Goal: Communication & Community: Answer question/provide support

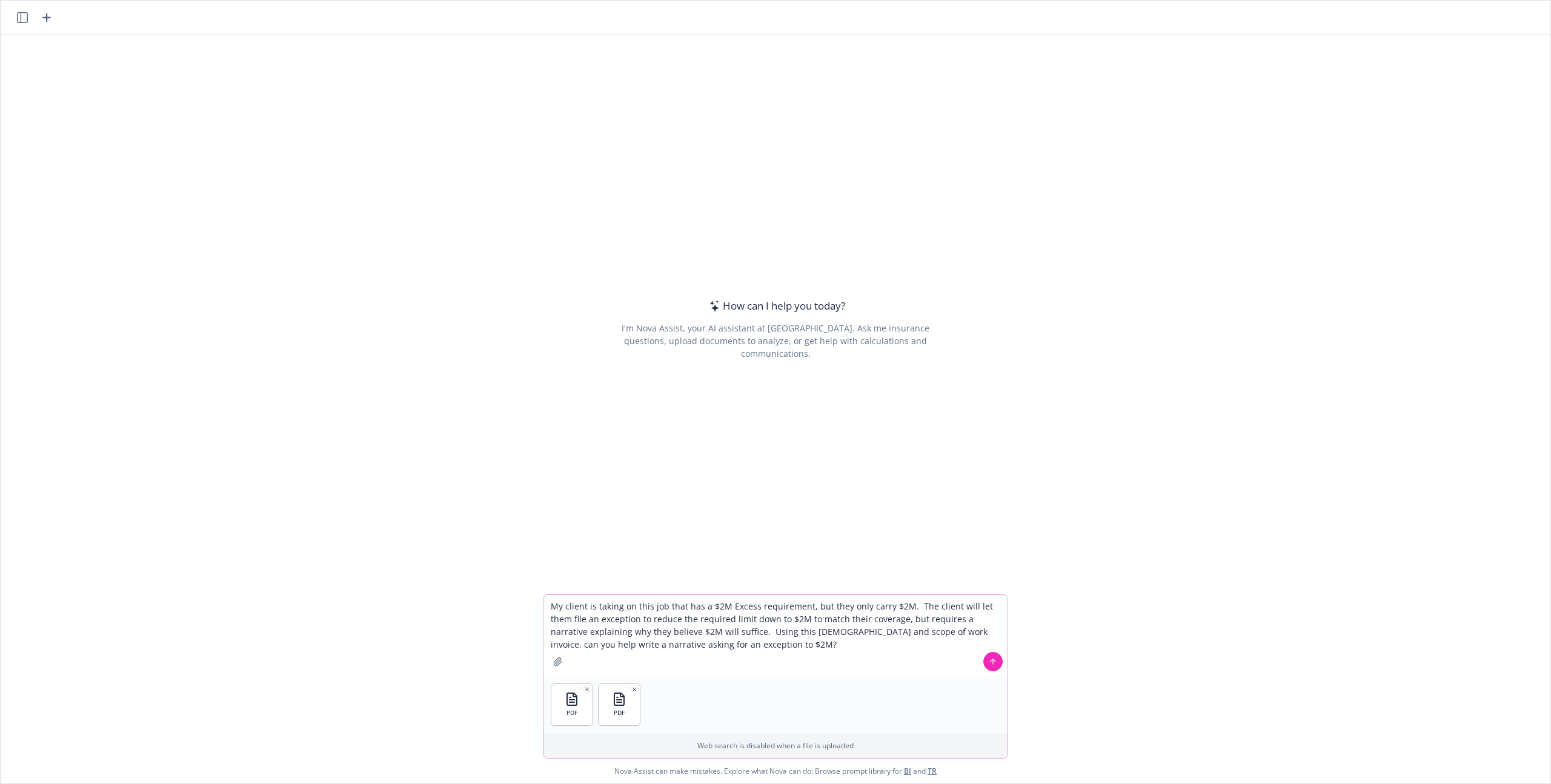
type textarea "My client is taking on this job that has a $2M Excess requirement, but they onl…"
click at [989, 660] on icon at bounding box center [993, 662] width 9 height 9
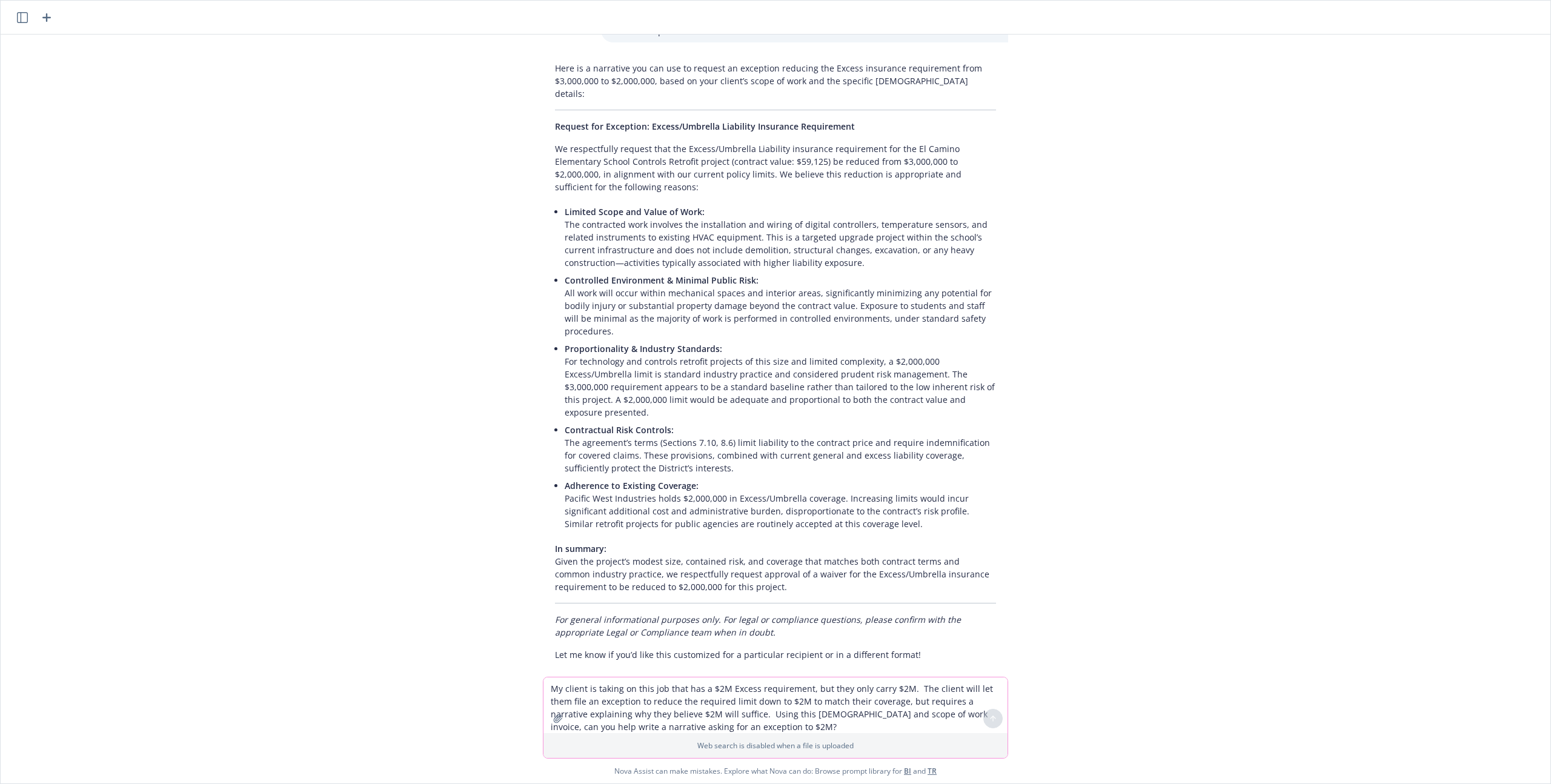
scroll to position [120, 0]
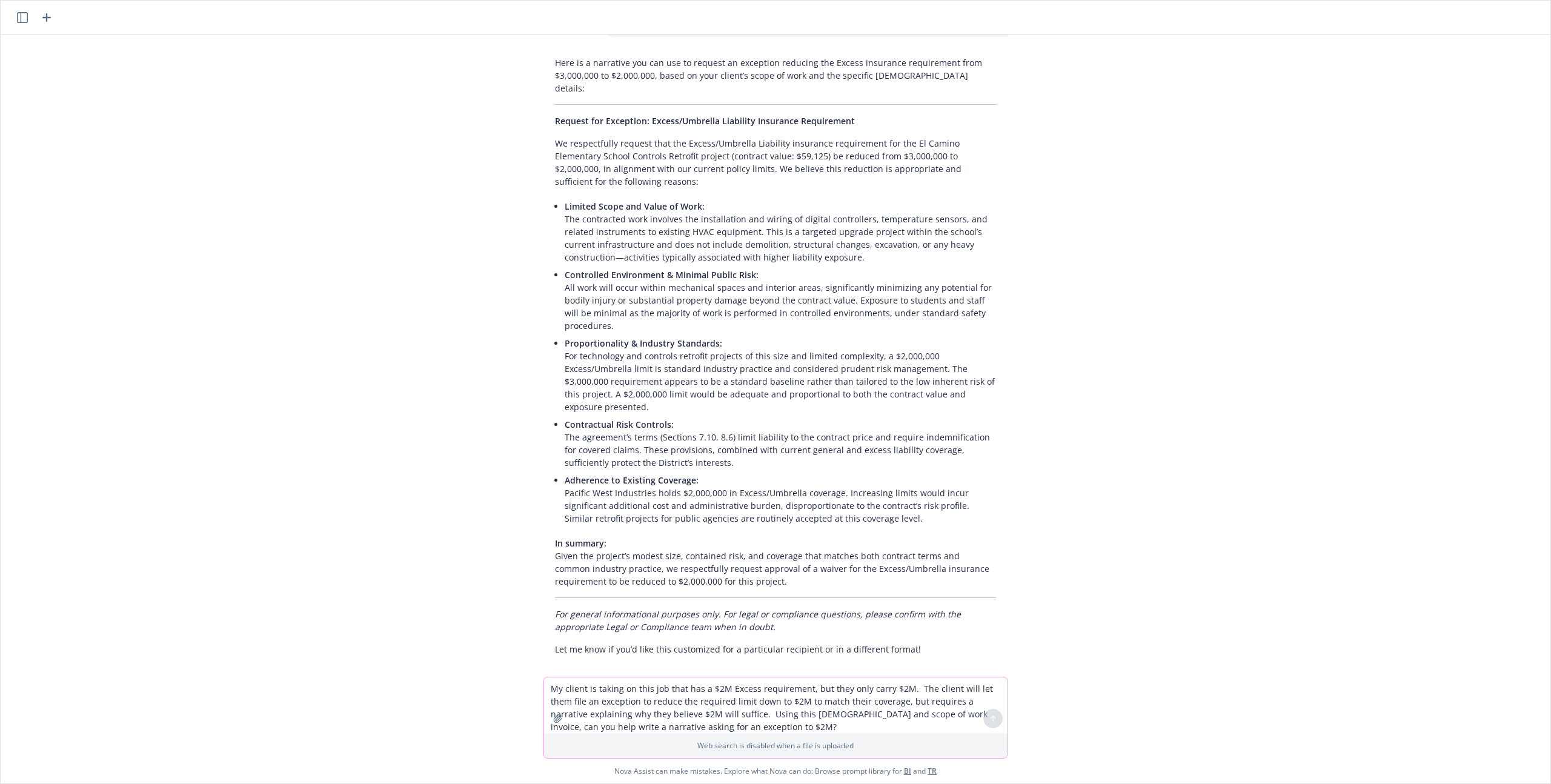
click at [607, 695] on textarea "My client is taking on this job that has a $2M Excess requirement, but they onl…" at bounding box center [776, 705] width 464 height 55
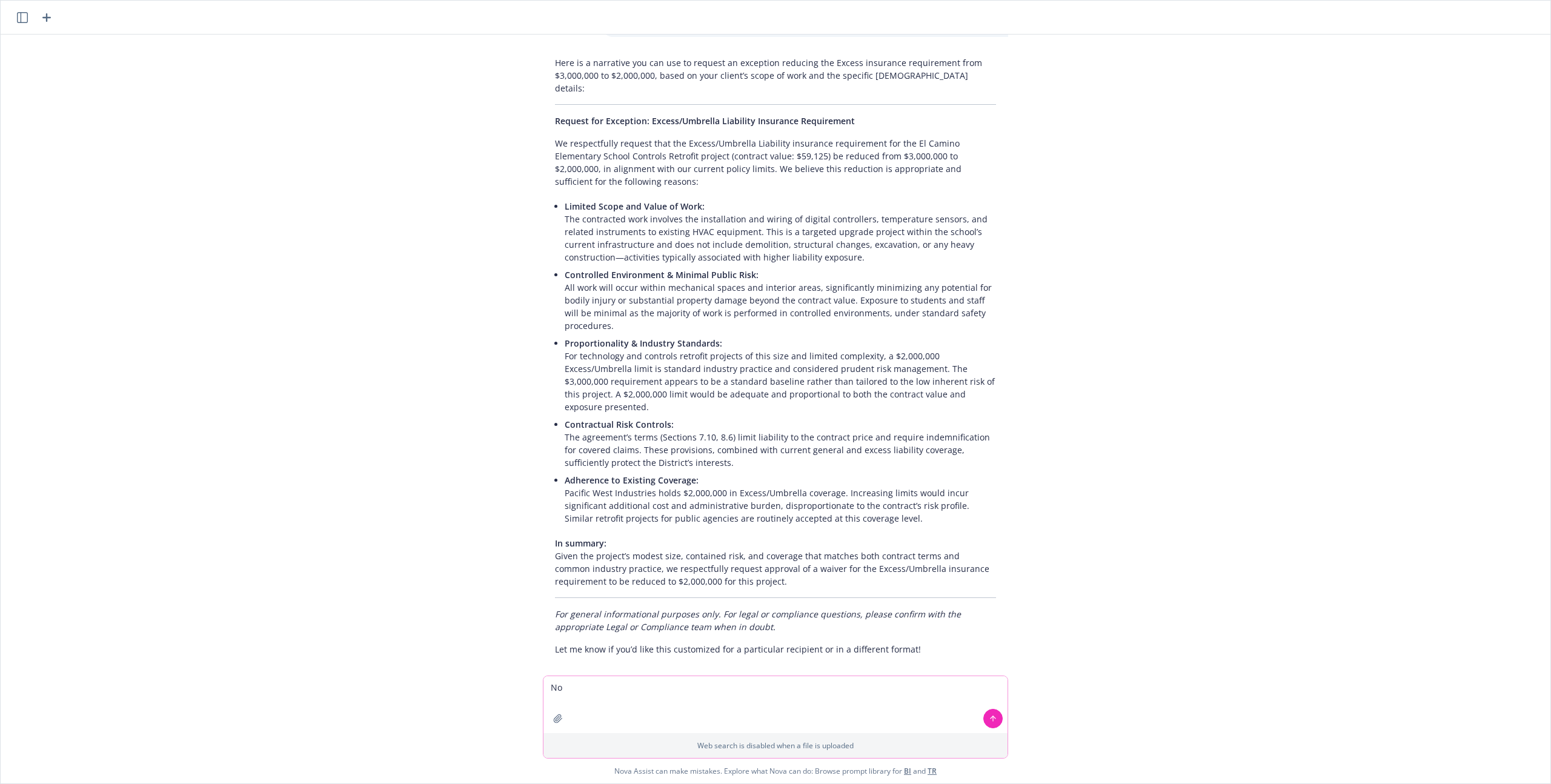
type textarea "N"
type textarea "None of this is real concrete... Can you give me a much shorter, more impactful…"
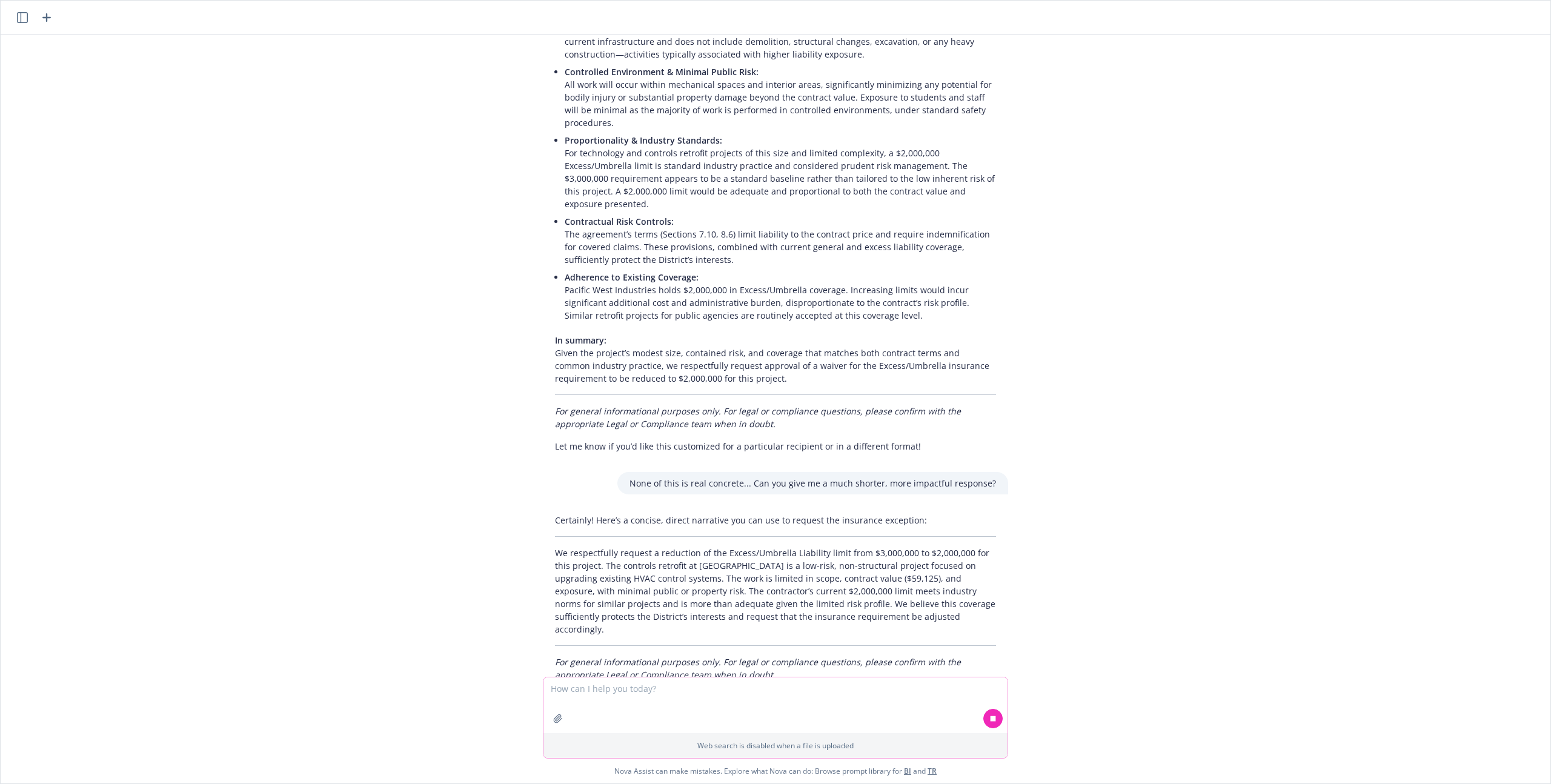
scroll to position [337, 0]
